Goal: Task Accomplishment & Management: Manage account settings

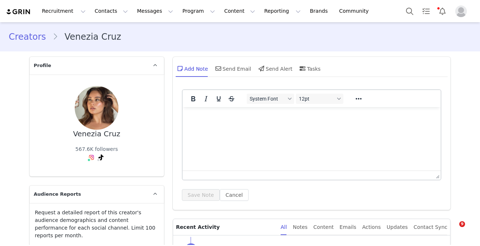
click at [184, 15] on button "Program Program" at bounding box center [199, 11] width 42 height 16
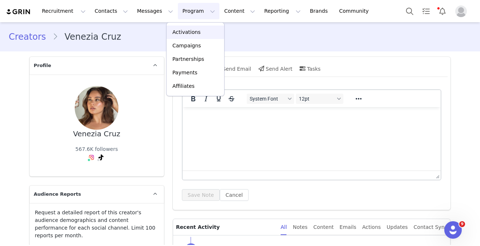
click at [186, 36] on link "Activations" at bounding box center [196, 32] width 58 height 13
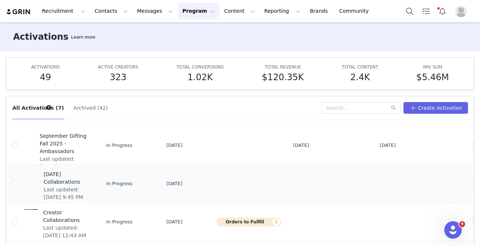
scroll to position [19, 0]
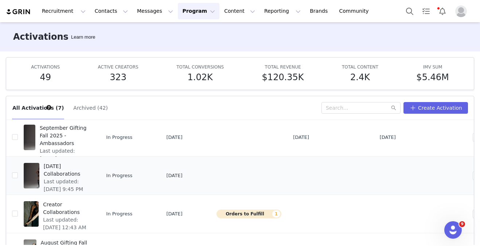
click at [90, 169] on span "[DATE] Collaborations" at bounding box center [67, 170] width 47 height 15
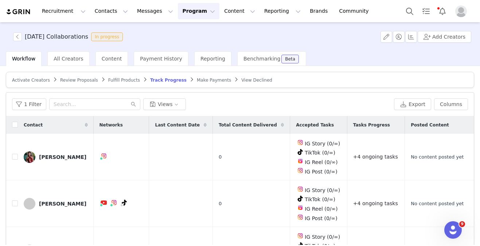
click at [205, 82] on div "Make Payments" at bounding box center [214, 80] width 34 height 6
click at [168, 79] on span "Track Progress" at bounding box center [168, 80] width 36 height 5
click at [56, 156] on div "Gemma Li" at bounding box center [62, 157] width 47 height 6
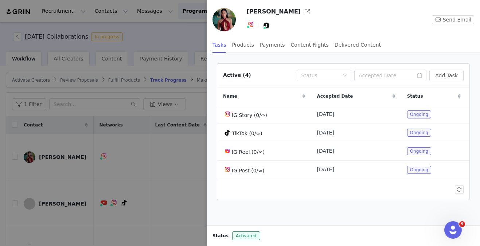
click at [149, 114] on div at bounding box center [240, 123] width 480 height 246
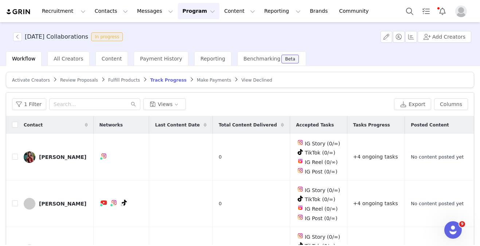
click at [127, 78] on span "Fulfill Products" at bounding box center [124, 80] width 32 height 5
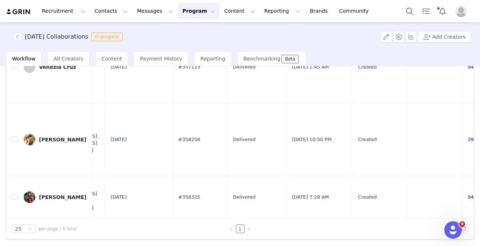
scroll to position [144, 411]
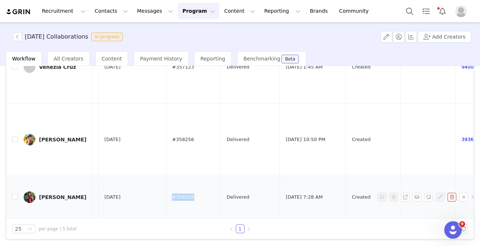
drag, startPoint x: 156, startPoint y: 196, endPoint x: 135, endPoint y: 196, distance: 21.9
click at [166, 196] on td "#358325" at bounding box center [193, 197] width 55 height 43
copy span "#358325"
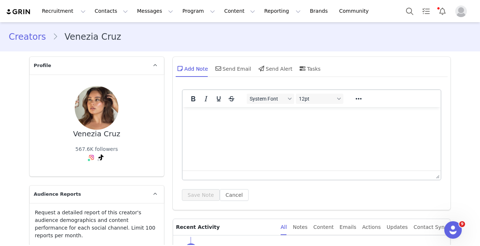
scroll to position [22, 0]
